Goal: Task Accomplishment & Management: Manage account settings

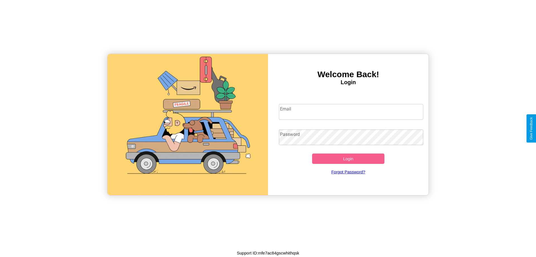
click at [351, 111] on input "Email" at bounding box center [351, 112] width 145 height 16
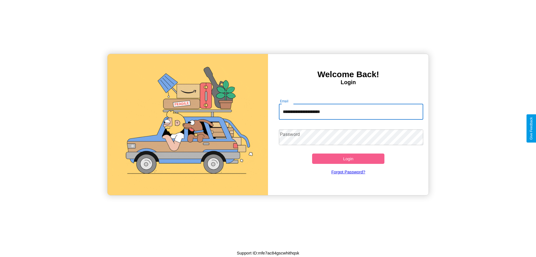
type input "**********"
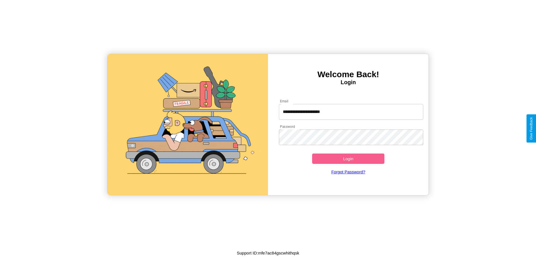
click at [348, 158] on button "Login" at bounding box center [348, 158] width 72 height 10
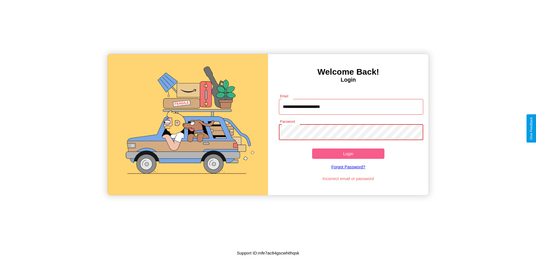
click at [348, 153] on button "Login" at bounding box center [348, 153] width 72 height 10
